Goal: Check status: Check status

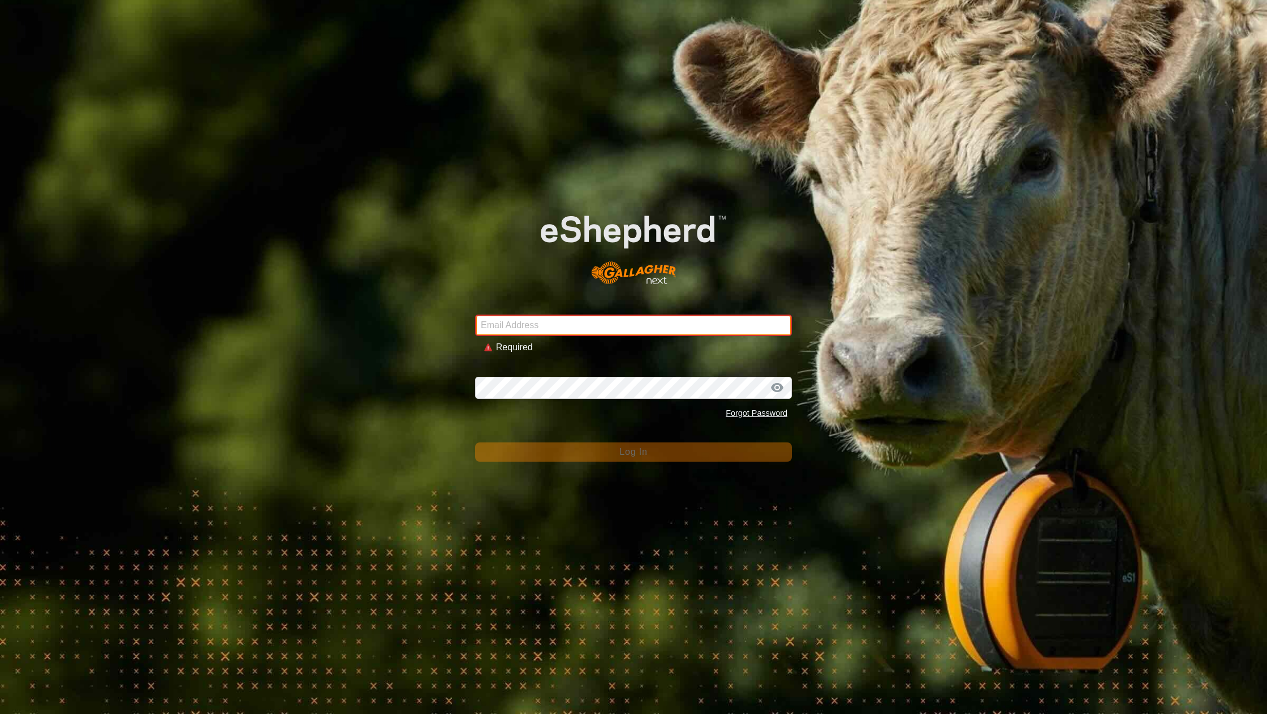
type input "[EMAIL_ADDRESS][DOMAIN_NAME]"
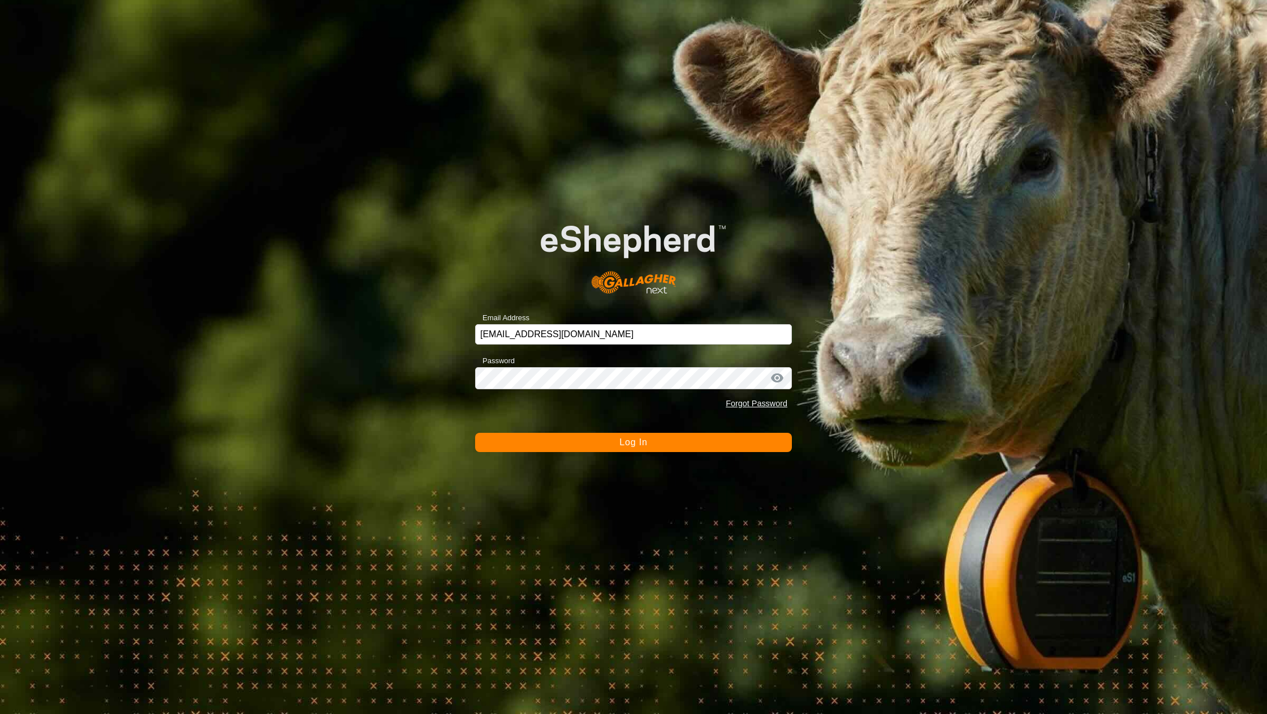
click at [578, 444] on button "Log In" at bounding box center [633, 442] width 317 height 19
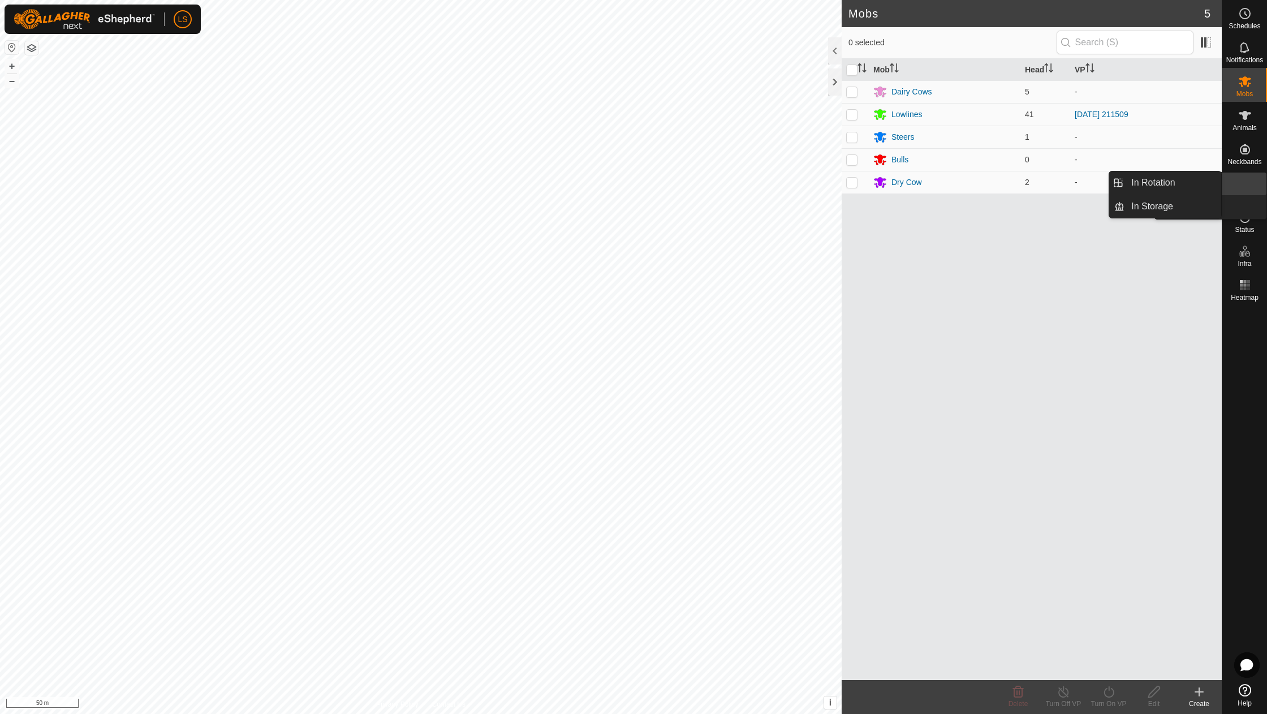
click at [1245, 182] on link "In Rotation" at bounding box center [1218, 184] width 97 height 23
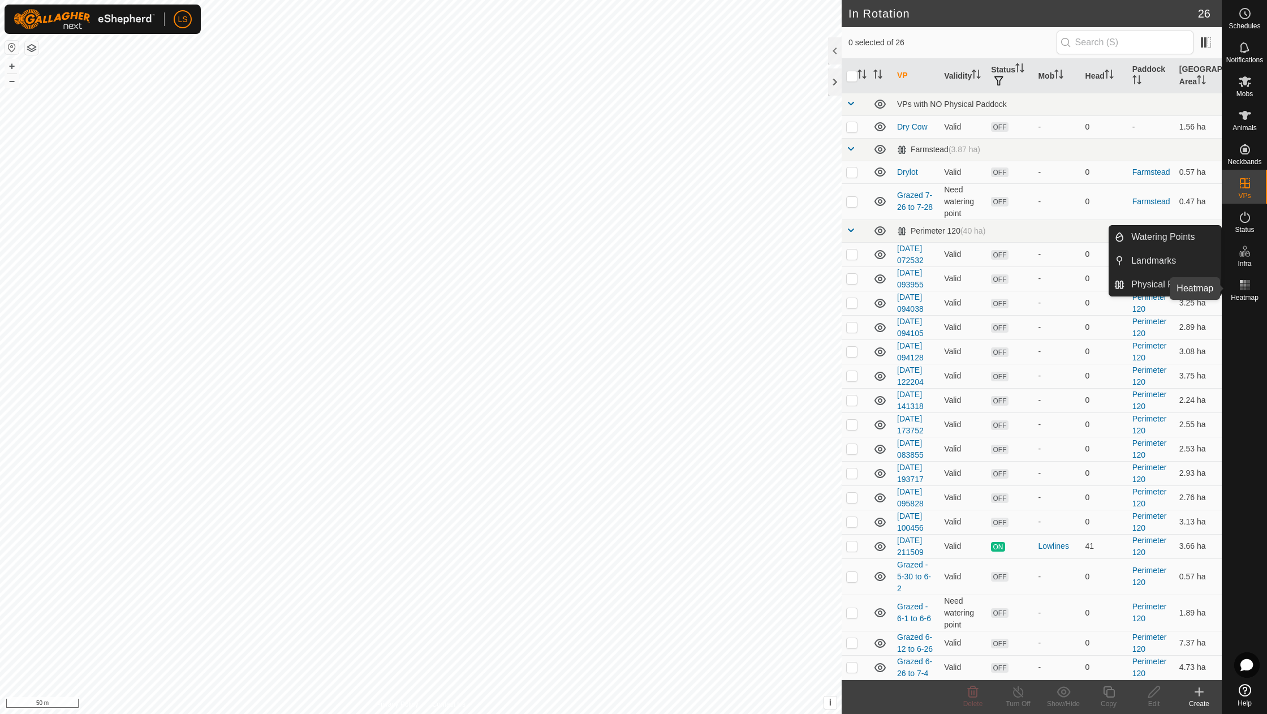
click at [1247, 283] on icon at bounding box center [1245, 285] width 14 height 14
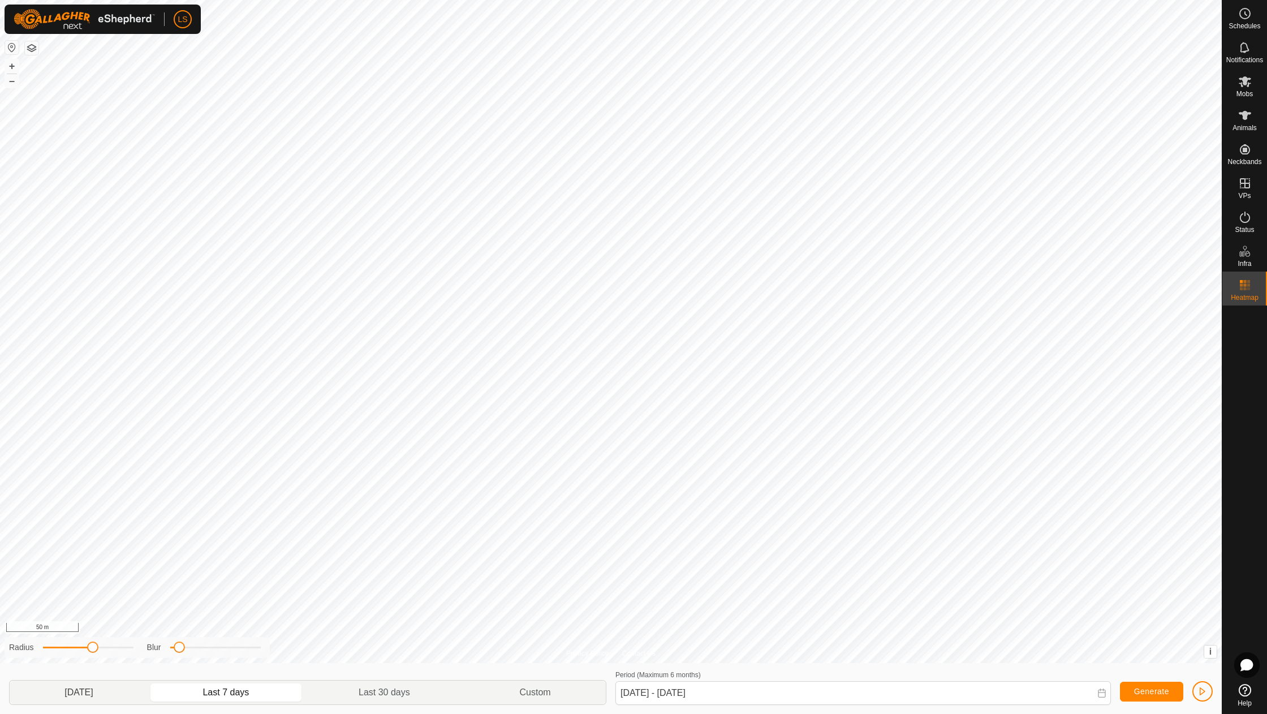
click at [104, 698] on span "Yesterday" at bounding box center [78, 692] width 133 height 18
click at [186, 695] on p-togglebutton "Last 7 days" at bounding box center [226, 692] width 156 height 24
type input "16 Aug, 2025 - 22 Aug, 2025"
